Goal: Complete application form

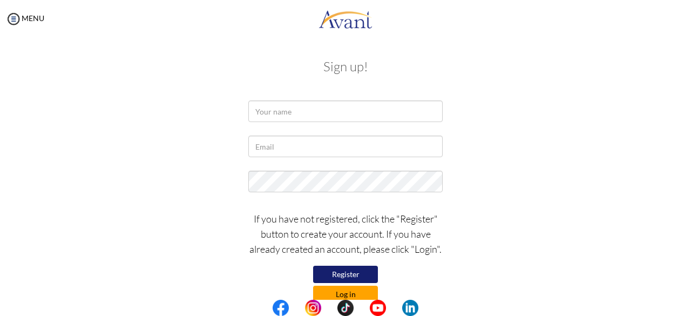
click at [346, 293] on button "Log in" at bounding box center [345, 294] width 65 height 17
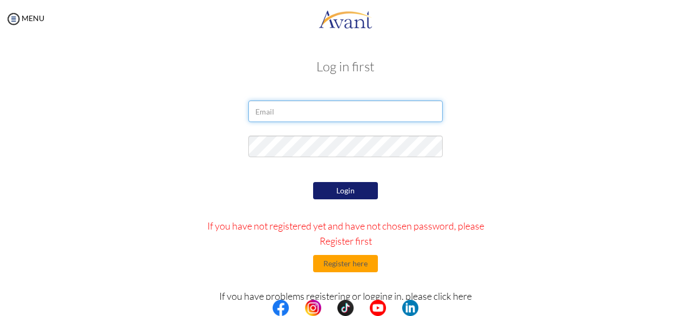
click at [345, 117] on input "email" at bounding box center [345, 111] width 194 height 22
type input "[EMAIL_ADDRESS][DOMAIN_NAME]"
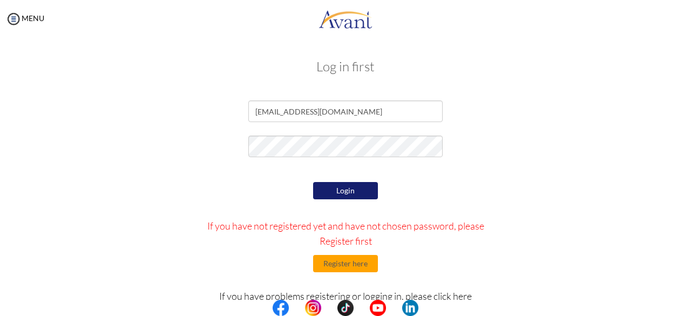
click at [345, 196] on button "Login" at bounding box center [345, 190] width 65 height 17
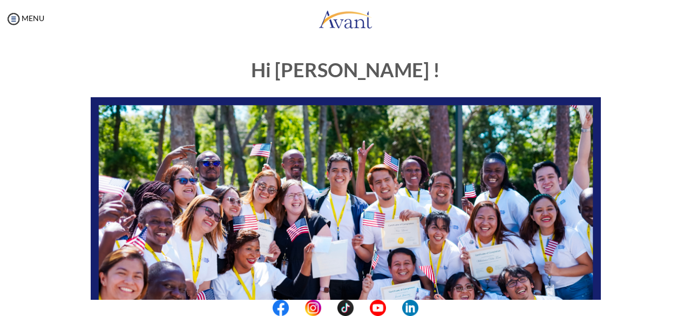
click at [277, 59] on body "Maintenance break. Please come back in 2 hours. MENU My Status What is the next…" at bounding box center [345, 158] width 691 height 316
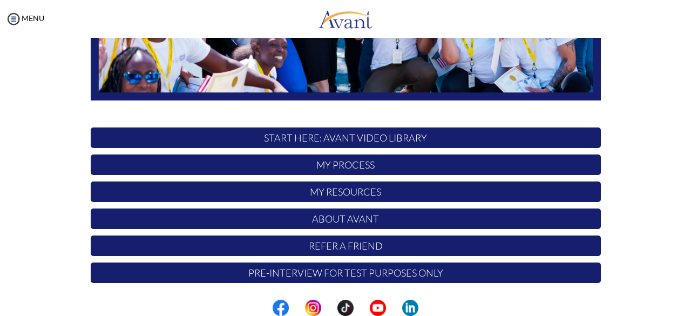
scroll to position [284, 0]
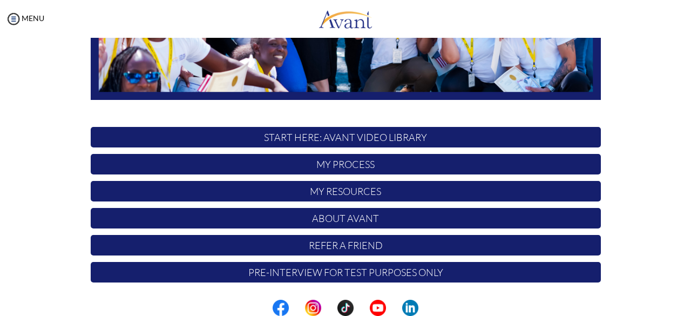
click at [325, 142] on p "START HERE: Avant Video Library" at bounding box center [346, 137] width 510 height 21
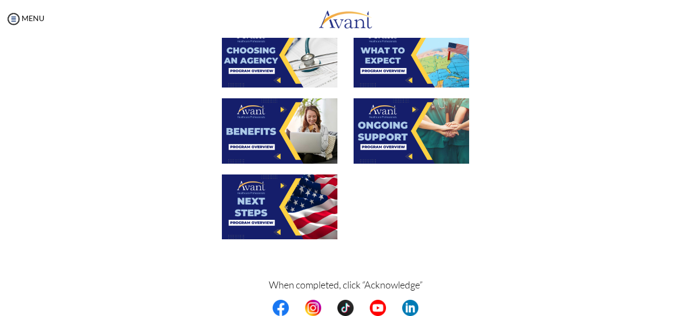
scroll to position [426, 0]
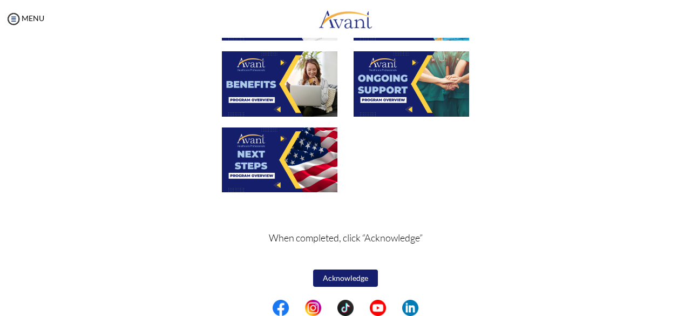
click at [343, 282] on button "Acknowledge" at bounding box center [345, 277] width 65 height 17
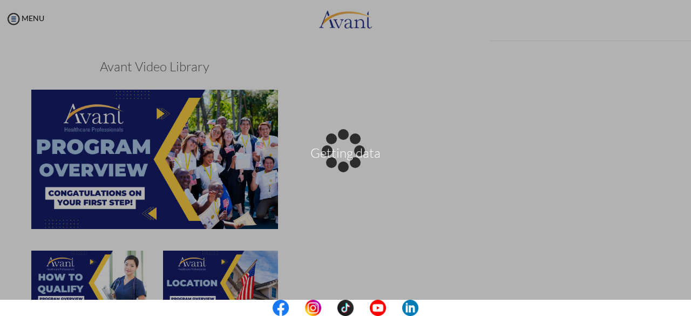
scroll to position [426, 0]
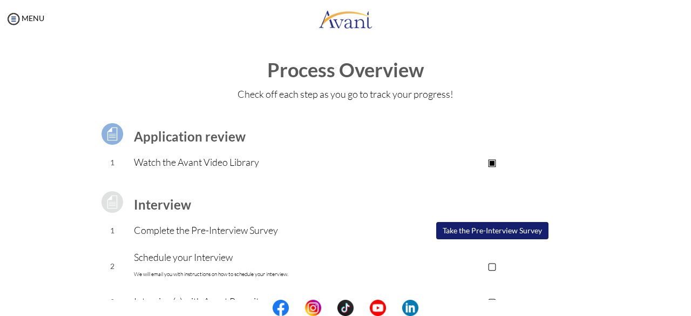
click at [476, 231] on button "Take the Pre-Interview Survey" at bounding box center [492, 230] width 112 height 17
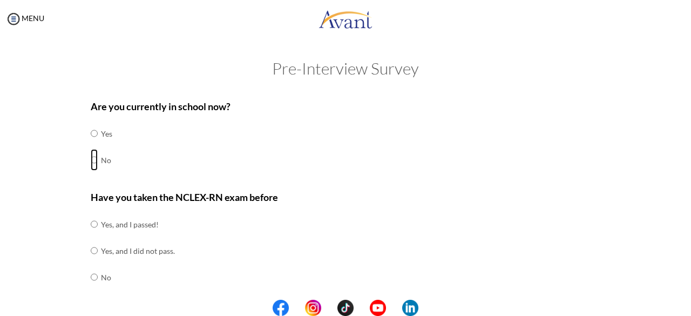
click at [91, 162] on input "radio" at bounding box center [94, 160] width 7 height 22
radio input "true"
click at [91, 223] on input "radio" at bounding box center [94, 224] width 7 height 22
radio input "true"
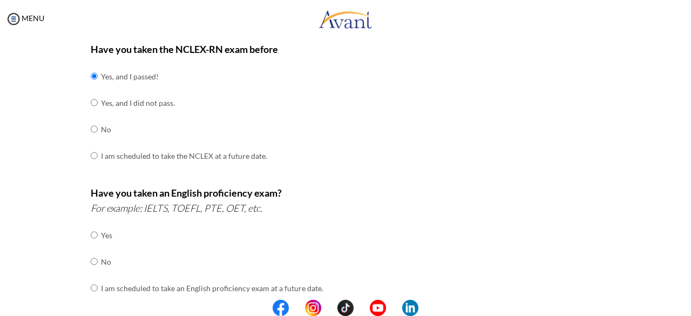
scroll to position [151, 0]
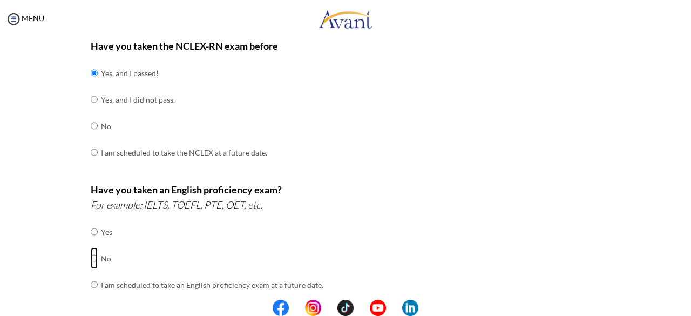
click at [91, 257] on input "radio" at bounding box center [94, 258] width 7 height 22
radio input "true"
click at [30, 272] on div "Are you currently in school now? Yes No Have you taken the NCLEX-RN exam before…" at bounding box center [345, 227] width 631 height 570
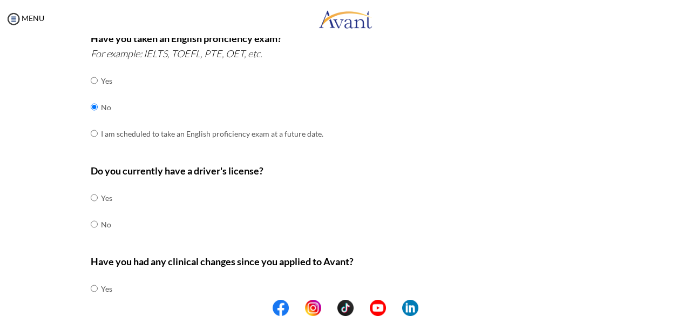
scroll to position [324, 0]
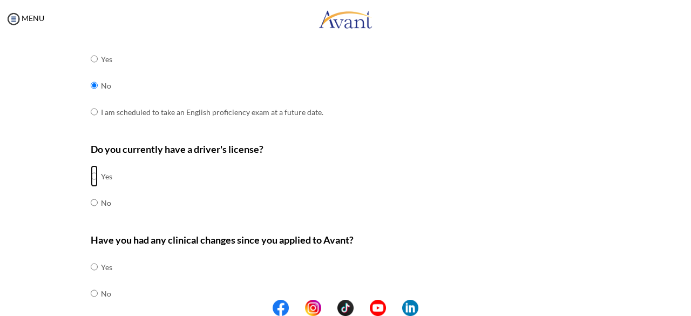
click at [91, 173] on input "radio" at bounding box center [94, 176] width 7 height 22
radio input "true"
click at [52, 237] on div "Are you currently in school now? Yes No Have you taken the NCLEX-RN exam before…" at bounding box center [345, 55] width 631 height 570
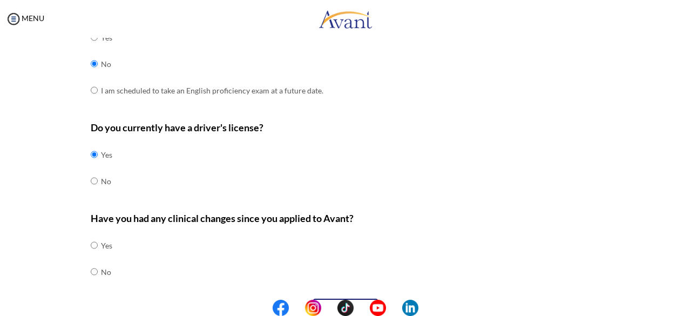
scroll to position [372, 0]
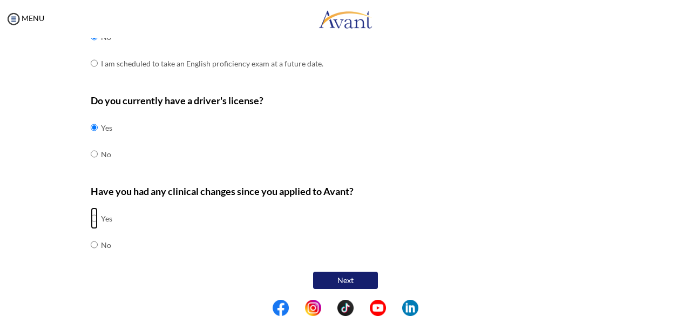
click at [91, 216] on input "radio" at bounding box center [94, 218] width 7 height 22
radio input "true"
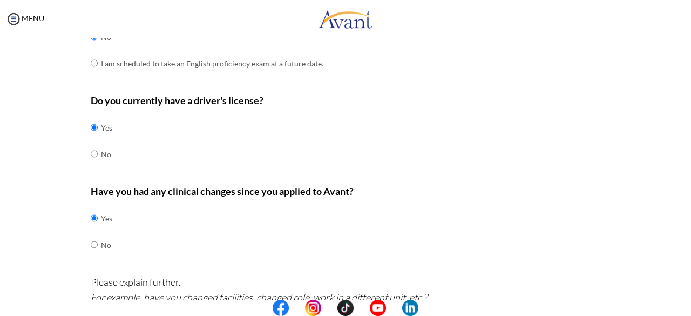
click at [53, 274] on div "Are you currently in school now? Yes No Have you taken the NCLEX-RN exam before…" at bounding box center [345, 66] width 631 height 691
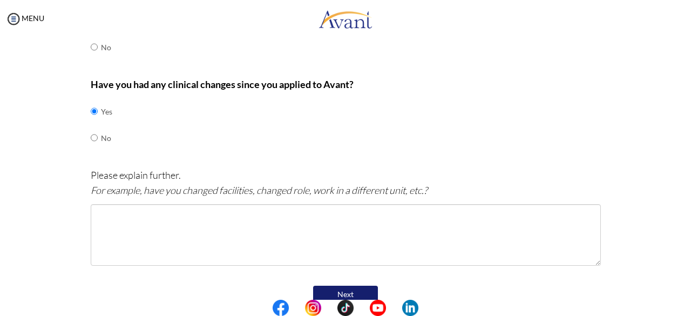
scroll to position [480, 0]
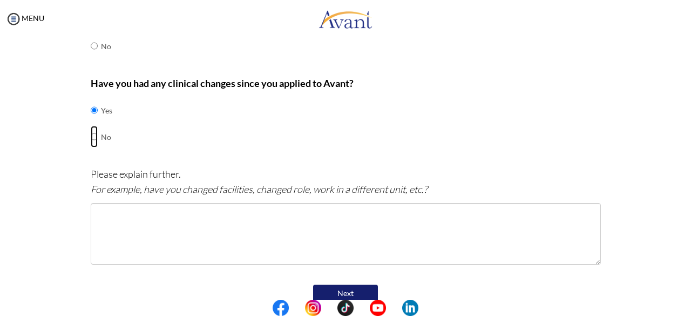
click at [91, 135] on input "radio" at bounding box center [94, 137] width 7 height 22
radio input "true"
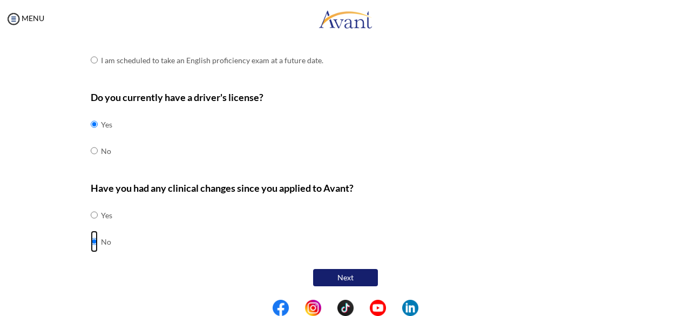
scroll to position [372, 0]
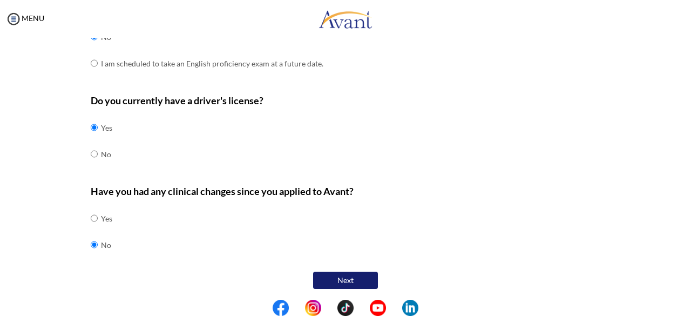
click at [44, 256] on div "Are you currently in school now? Yes No Have you taken the NCLEX-RN exam before…" at bounding box center [345, 6] width 631 height 570
click at [91, 215] on input "radio" at bounding box center [94, 218] width 7 height 22
radio input "true"
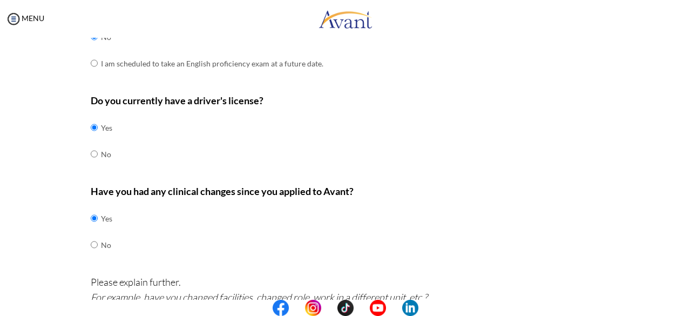
click at [43, 283] on div "Are you currently in school now? Yes No Have you taken the NCLEX-RN exam before…" at bounding box center [345, 66] width 631 height 691
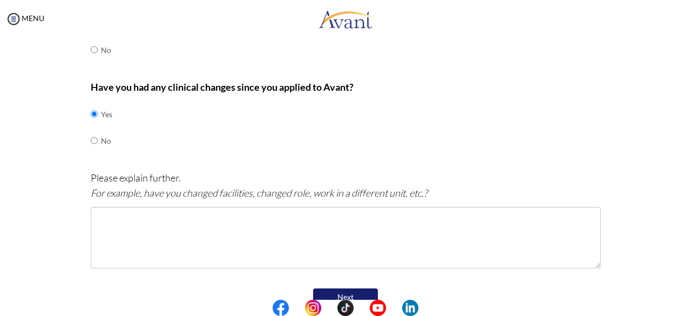
scroll to position [480, 0]
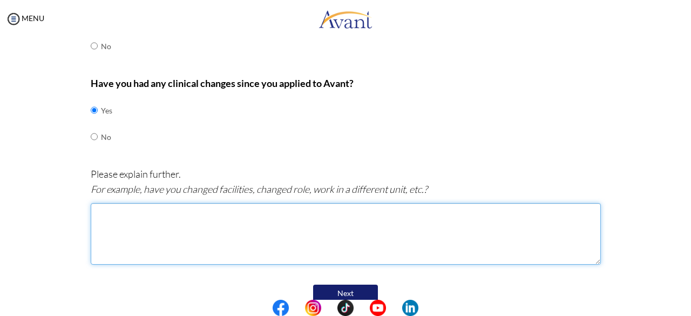
click at [232, 221] on textarea at bounding box center [346, 234] width 510 height 62
click at [186, 210] on textarea "I had resigned from my work for the preparation of NCLEX exam. I am currently" at bounding box center [346, 234] width 510 height 62
click at [420, 212] on textarea "I had resigned from my work since may 17, 2025 for the preparation of NCLEX exa…" at bounding box center [346, 234] width 510 height 62
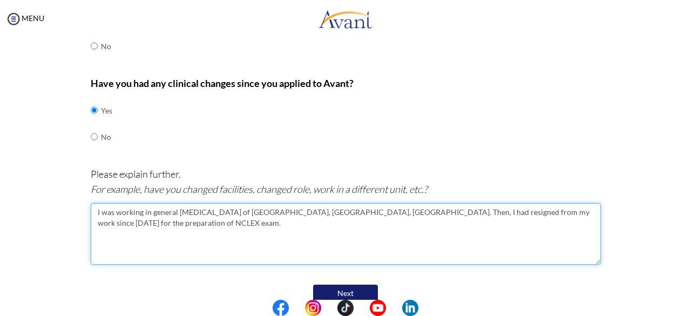
click at [212, 208] on textarea "I was working in general ICU of Seti Provinvcial hospital, Kailali, Nepal. Then…" at bounding box center [346, 234] width 510 height 62
click at [200, 210] on textarea "I was working in general ICU of Seti provinvcial hospital, Kailali, Nepal. Then…" at bounding box center [346, 234] width 510 height 62
click at [233, 207] on textarea "I was working in general ICU of Seti provinvcial hospital, Kailali, Nepal. Then…" at bounding box center [346, 234] width 510 height 62
drag, startPoint x: 233, startPoint y: 207, endPoint x: 229, endPoint y: 212, distance: 6.2
click at [229, 212] on textarea "I was working in general ICU of Seti provinvcial hospital, Kailali, Nepal. Then…" at bounding box center [346, 234] width 510 height 62
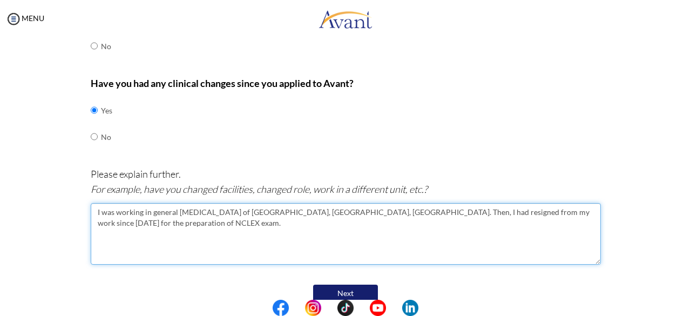
click at [235, 211] on textarea "I was working in general ICU of Seti provinvcial hospital, Kailali, Nepal. Then…" at bounding box center [346, 234] width 510 height 62
click at [202, 212] on textarea "I was working in general ICU of Seti provincial hospital, Kailali, Nepal. Then,…" at bounding box center [346, 234] width 510 height 62
click at [165, 229] on textarea "I was working in general ICU of Seti provincial hospital, Kailali, Nepal. Then,…" at bounding box center [346, 234] width 510 height 62
click at [450, 210] on textarea "I was working in general ICU of Seti provincial hospital, Kailali, Nepal. Then,…" at bounding box center [346, 234] width 510 height 62
click at [564, 210] on textarea "I was working in general ICU of Seti provincial hospital, Kailali, Nepal. Then,…" at bounding box center [346, 234] width 510 height 62
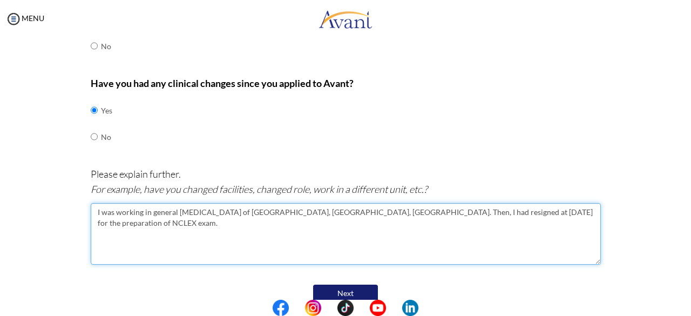
type textarea "I was working in general ICU of Seti provincial hospital, Kailali, Nepal. Then,…"
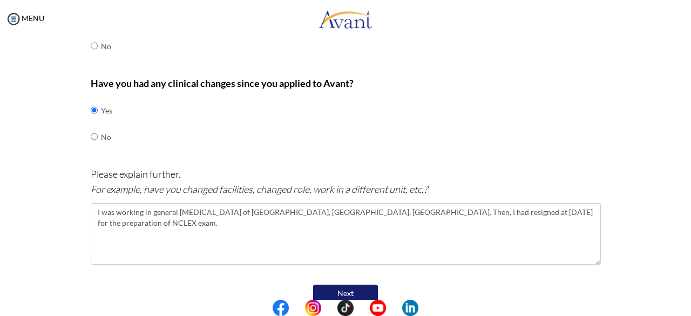
click at [358, 291] on button "Next" at bounding box center [345, 292] width 65 height 17
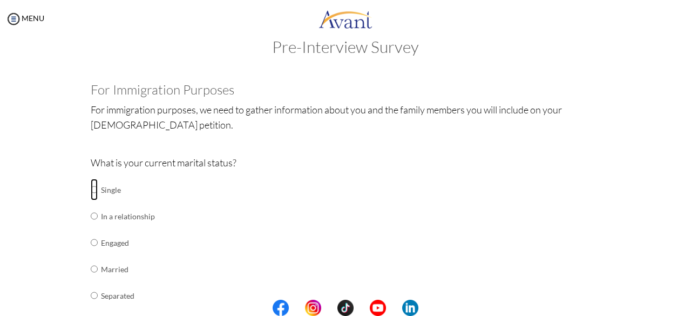
click at [91, 192] on input "radio" at bounding box center [94, 190] width 7 height 22
radio input "true"
click at [0, 219] on div "My Status What is the next step? We would like you to watch the introductory vi…" at bounding box center [345, 196] width 691 height 316
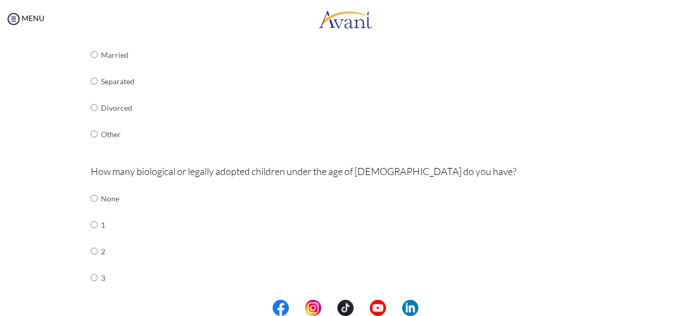
scroll to position [237, 0]
click at [91, 196] on input "radio" at bounding box center [94, 197] width 7 height 22
radio input "true"
click at [38, 211] on div "Are you currently in school now? Yes No Have you taken the NCLEX-RN exam before…" at bounding box center [345, 161] width 631 height 610
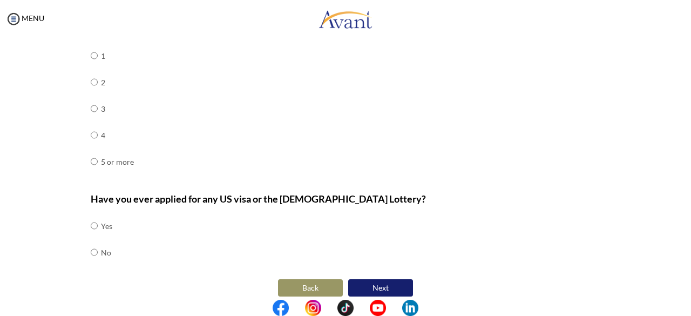
scroll to position [412, 0]
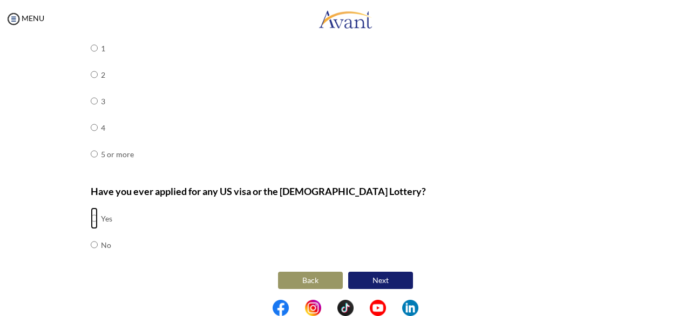
click at [91, 215] on input "radio" at bounding box center [94, 218] width 7 height 22
radio input "true"
click at [373, 280] on button "Next" at bounding box center [380, 279] width 65 height 17
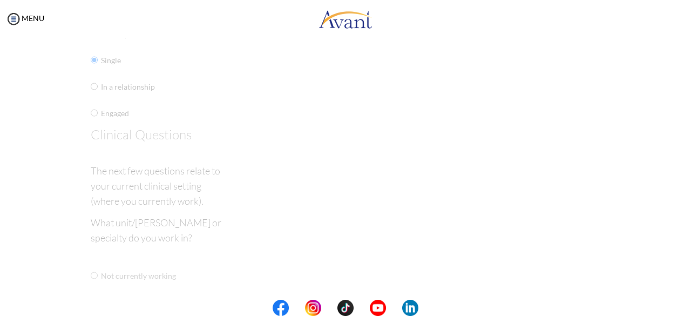
scroll to position [22, 0]
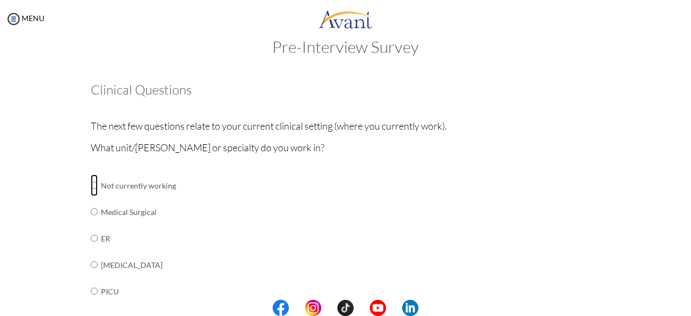
click at [91, 183] on input "radio" at bounding box center [94, 185] width 7 height 22
radio input "true"
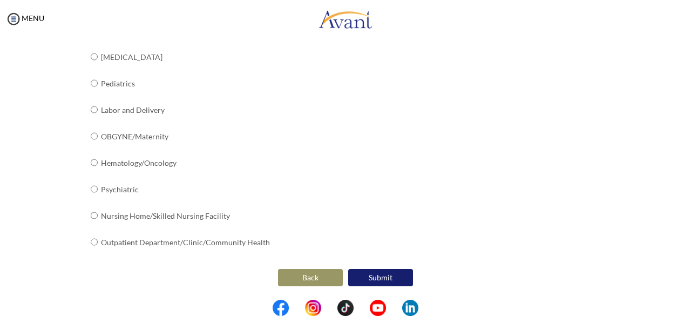
scroll to position [497, 0]
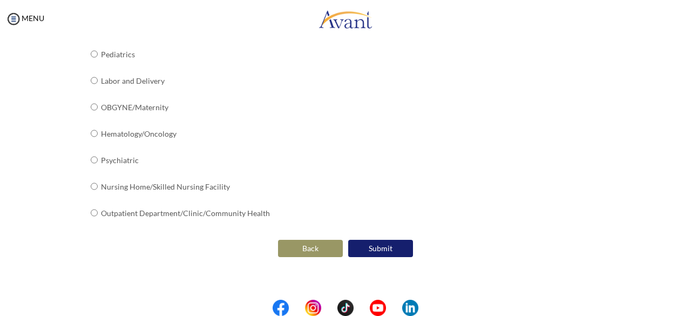
click at [384, 249] on button "Submit" at bounding box center [380, 248] width 65 height 17
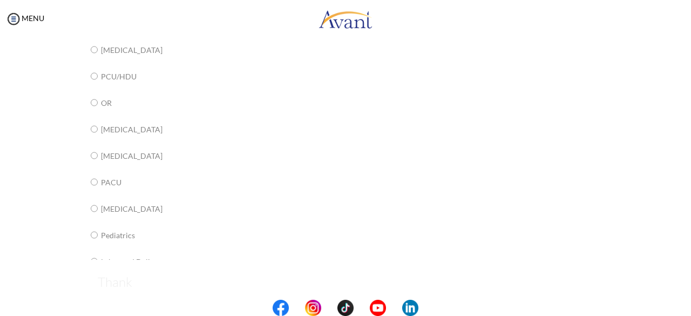
scroll to position [0, 0]
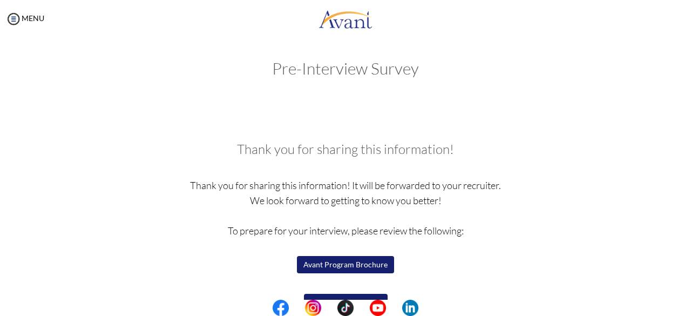
click at [208, 276] on p "Thank you for sharing this information! It will be forwarded to your recruiter.…" at bounding box center [346, 253] width 510 height 151
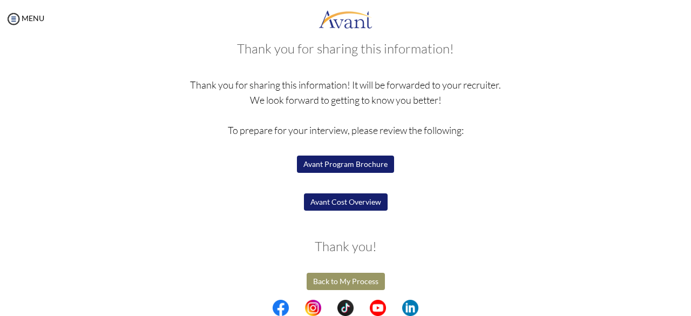
scroll to position [104, 0]
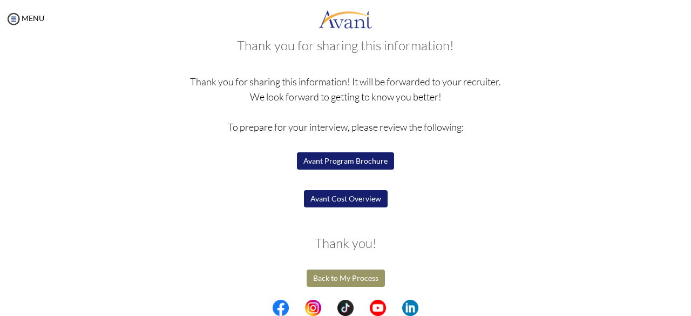
click at [323, 194] on button "Avant Cost Overview" at bounding box center [346, 198] width 84 height 17
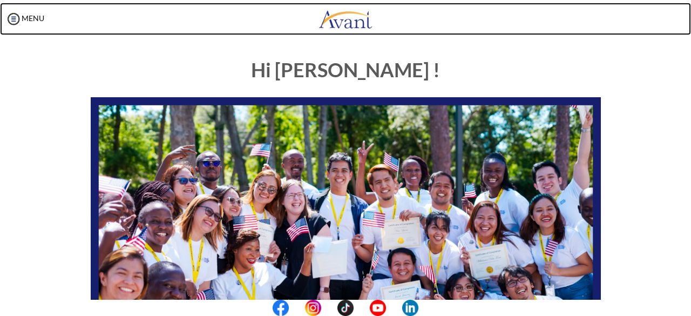
click at [266, 4] on link at bounding box center [345, 19] width 691 height 32
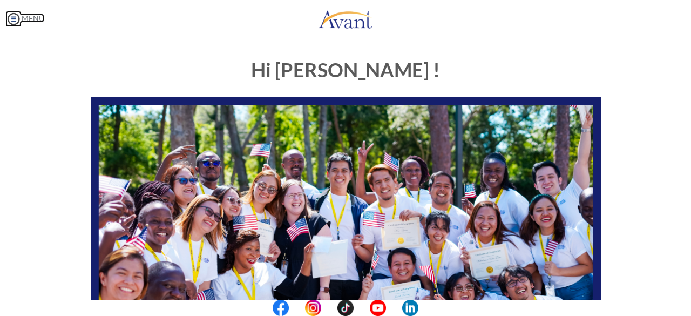
click at [37, 16] on link "MENU" at bounding box center [24, 17] width 39 height 9
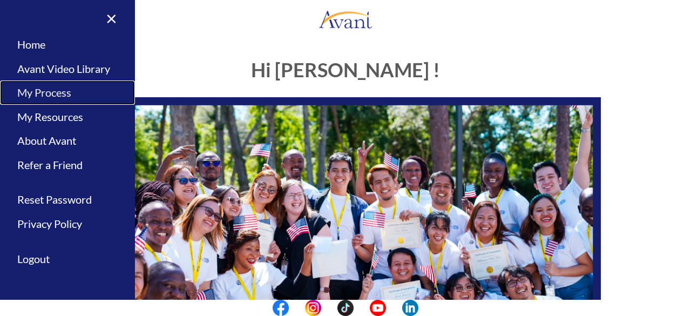
click at [66, 97] on link "My Process" at bounding box center [67, 92] width 135 height 24
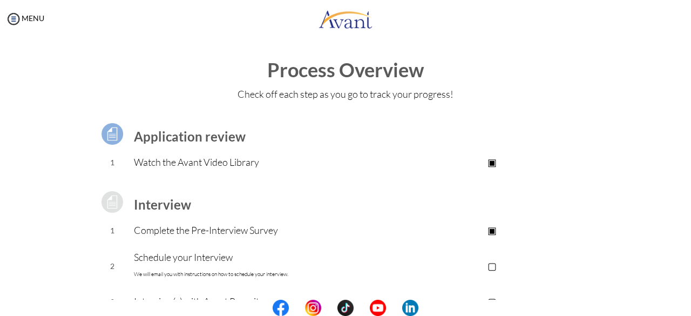
click at [198, 169] on td "Watch the Avant Video Library" at bounding box center [259, 162] width 250 height 27
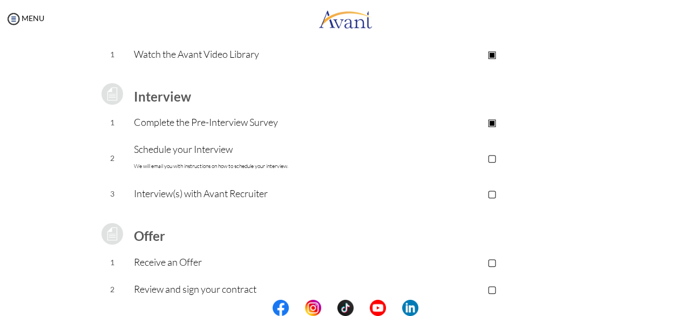
scroll to position [130, 0]
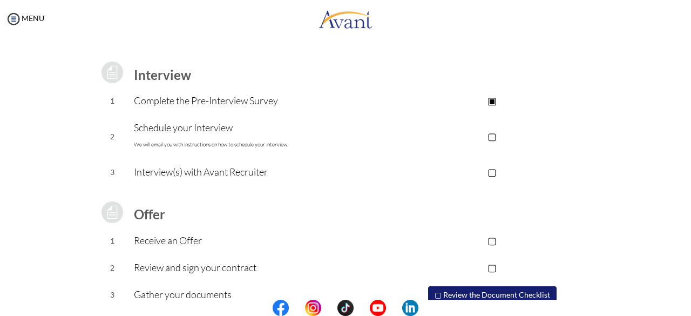
click at [491, 137] on p "▢" at bounding box center [492, 135] width 216 height 15
click at [491, 136] on p "▣" at bounding box center [492, 135] width 216 height 15
click at [477, 292] on button "▢ Review the Document Checklist" at bounding box center [492, 294] width 128 height 17
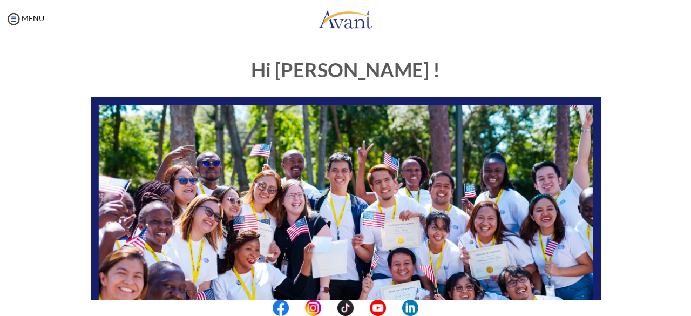
click at [51, 134] on div "Hi Monika ! START HERE: Avant Video Library My Process My Resources About Avant…" at bounding box center [345, 311] width 631 height 524
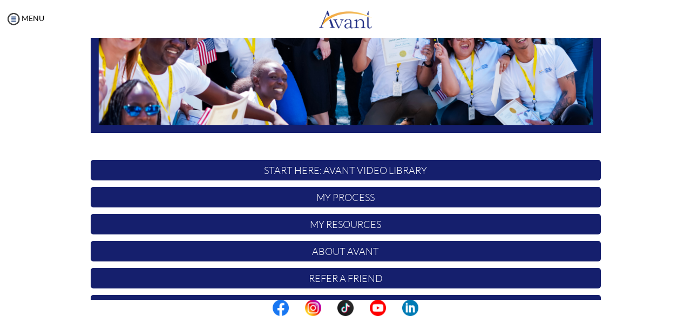
scroll to position [284, 0]
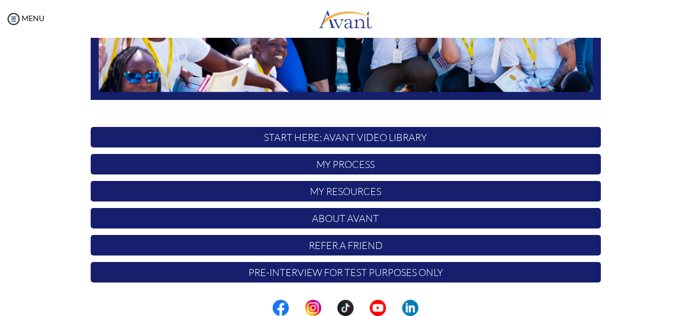
click at [319, 162] on p "My Process" at bounding box center [346, 164] width 510 height 21
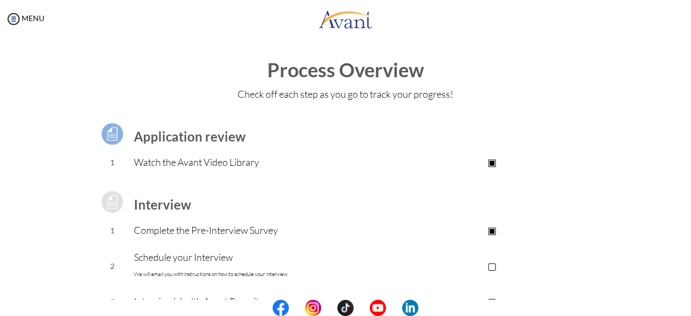
click at [56, 235] on div "Application review 1 Watch the Avant Video Library ▣ Avant Video Library Interv…" at bounding box center [345, 286] width 631 height 357
click at [581, 104] on div "Process Overview Check off each step as you go to track your progress! Applicat…" at bounding box center [345, 288] width 669 height 459
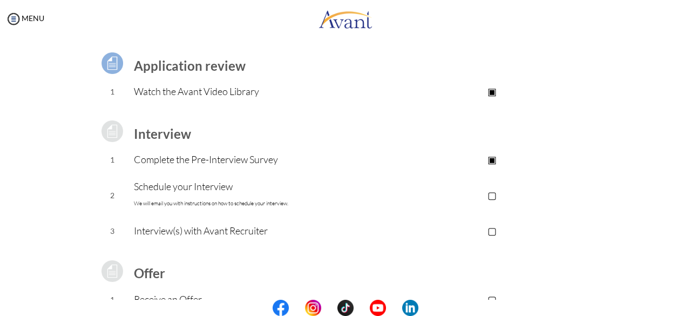
scroll to position [45, 0]
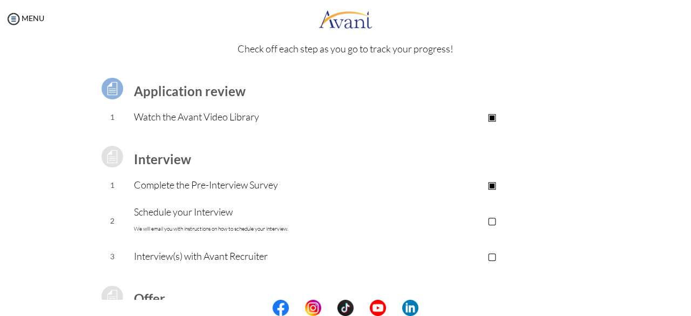
click at [491, 116] on p "▣" at bounding box center [492, 116] width 216 height 15
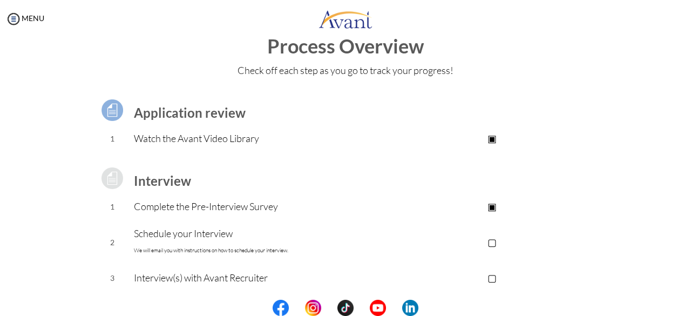
scroll to position [0, 0]
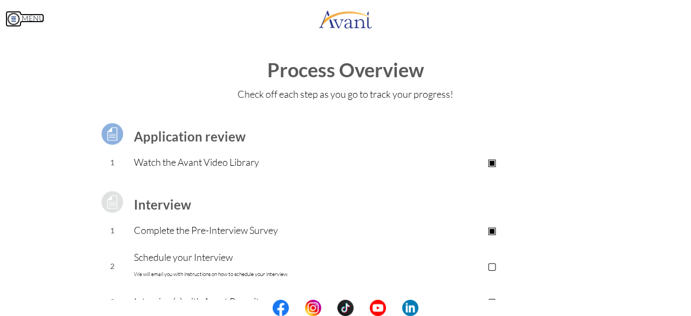
click at [17, 19] on img at bounding box center [13, 19] width 16 height 16
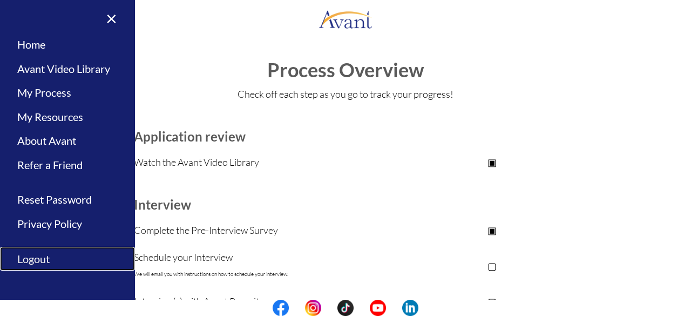
click at [39, 266] on link "Logout" at bounding box center [67, 259] width 135 height 24
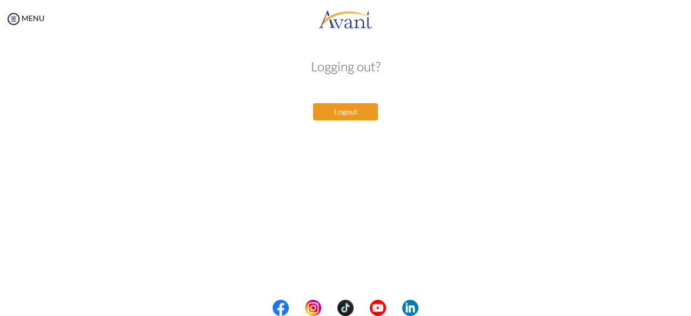
click at [352, 120] on button "Logout" at bounding box center [345, 111] width 65 height 17
